Goal: Task Accomplishment & Management: Manage account settings

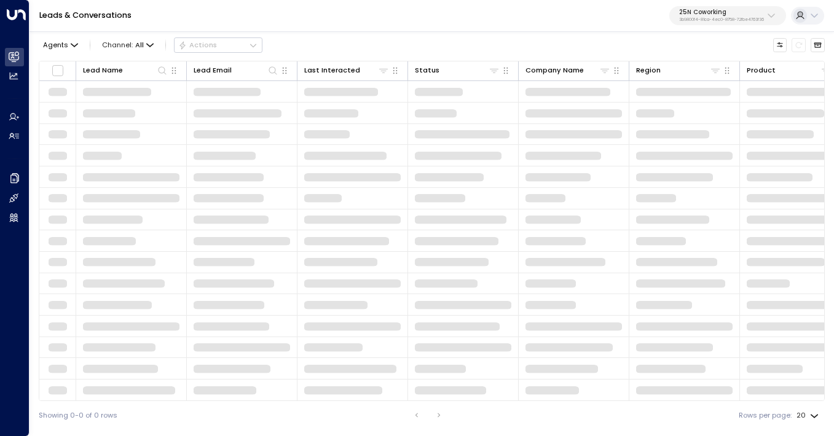
click at [738, 18] on p "3b9800f4-81ca-4ec0-8758-72fbe4763f36" at bounding box center [721, 19] width 85 height 5
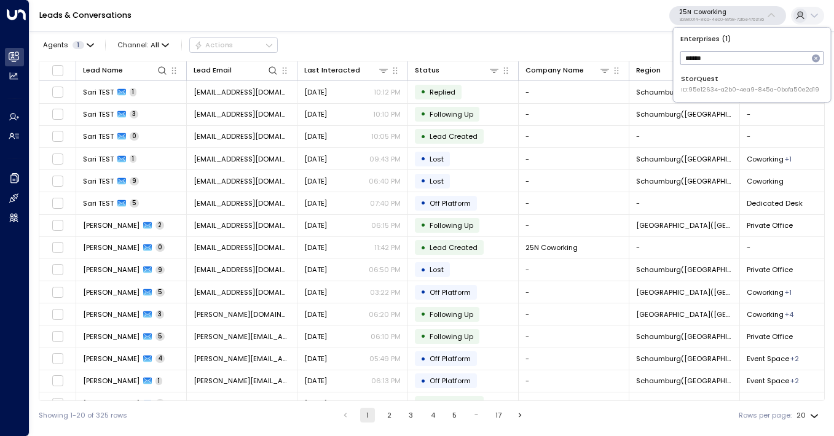
type input "******"
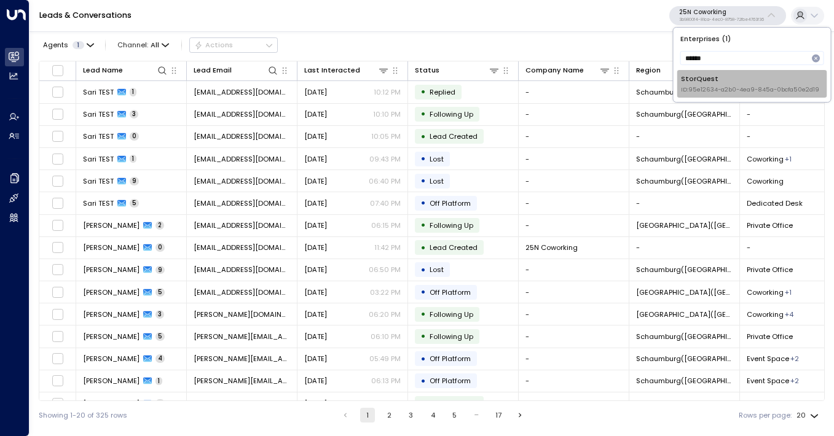
click at [715, 86] on span "ID: 95e12634-a2b0-4ea9-845a-0bcfa50e2d19" at bounding box center [750, 89] width 138 height 9
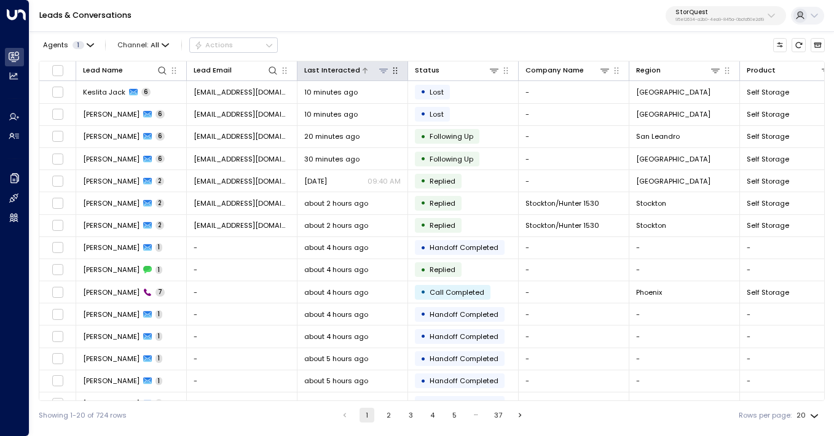
click at [352, 74] on div "Last Interacted" at bounding box center [332, 71] width 56 height 12
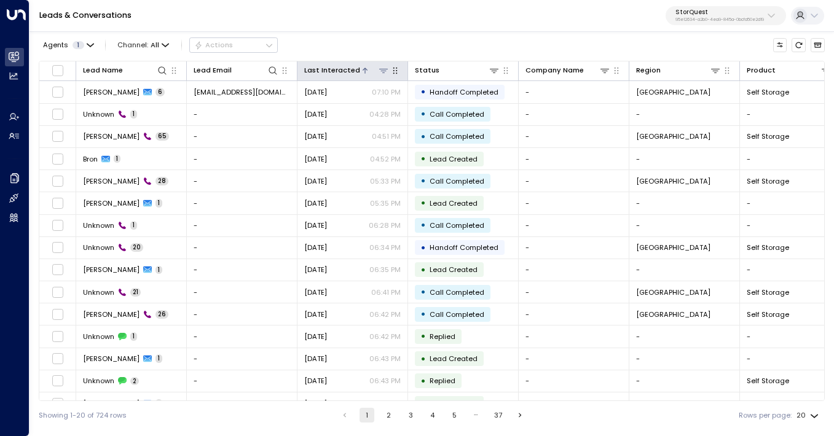
click at [352, 74] on div "Last Interacted" at bounding box center [332, 71] width 56 height 12
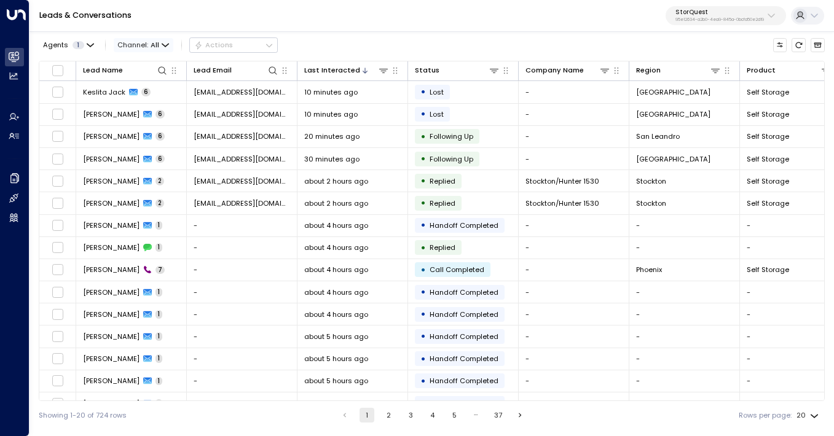
click at [163, 44] on icon "button" at bounding box center [165, 45] width 7 height 7
click at [149, 109] on p "Voice" at bounding box center [138, 106] width 33 height 6
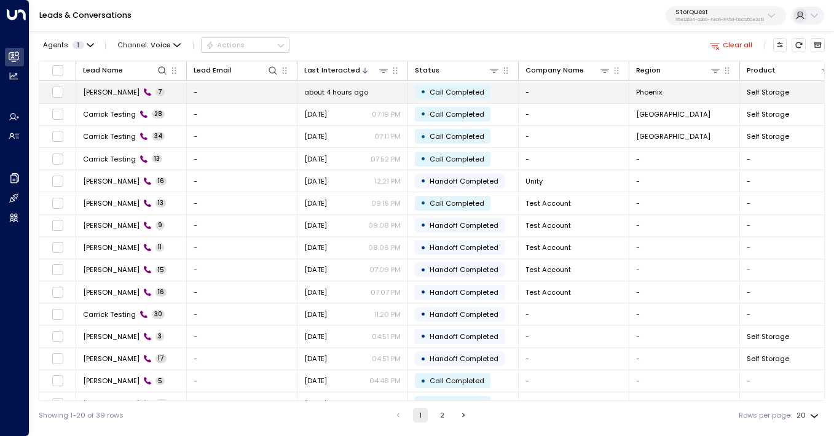
click at [370, 95] on div "about 4 hours ago" at bounding box center [352, 92] width 97 height 10
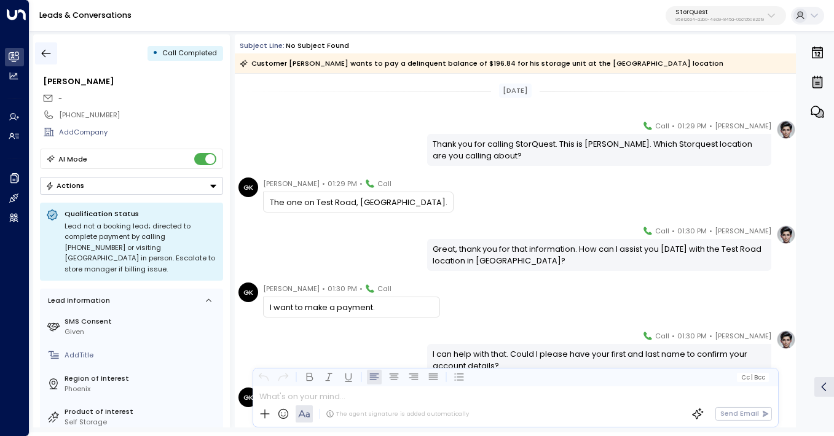
click at [53, 54] on button "button" at bounding box center [46, 53] width 22 height 22
